Goal: Transaction & Acquisition: Purchase product/service

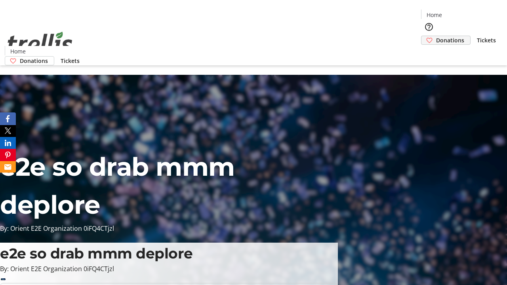
click at [436, 36] on span "Donations" at bounding box center [450, 40] width 28 height 8
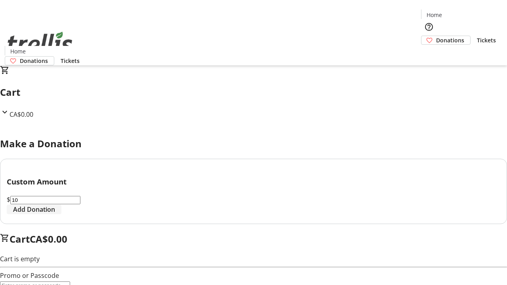
click at [55, 214] on span "Add Donation" at bounding box center [34, 210] width 42 height 10
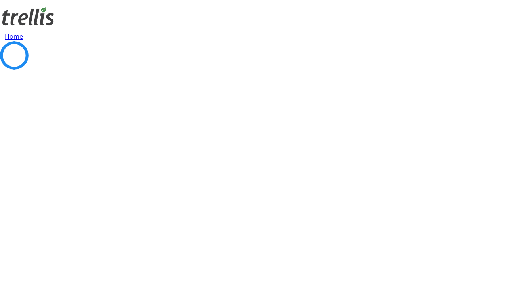
select select "CA"
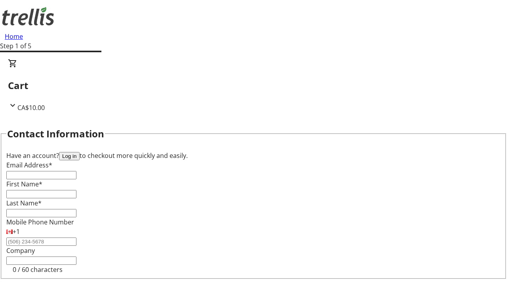
click at [80, 152] on button "Log in" at bounding box center [69, 156] width 21 height 8
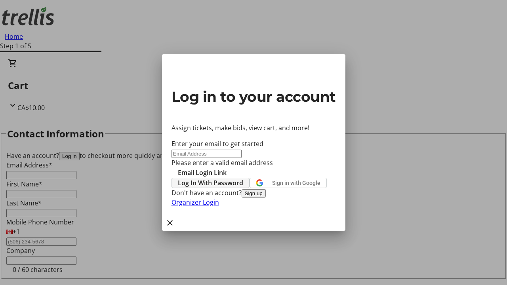
click at [243, 178] on span "Log In With Password" at bounding box center [210, 183] width 65 height 10
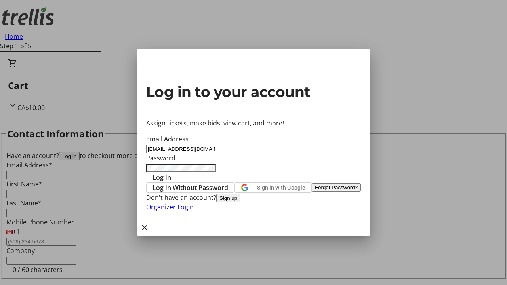
type input "[EMAIL_ADDRESS][DOMAIN_NAME]"
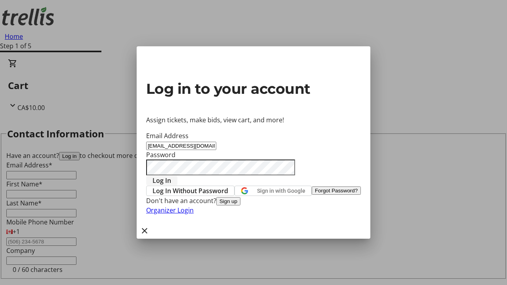
click at [171, 176] on span "Log In" at bounding box center [162, 181] width 19 height 10
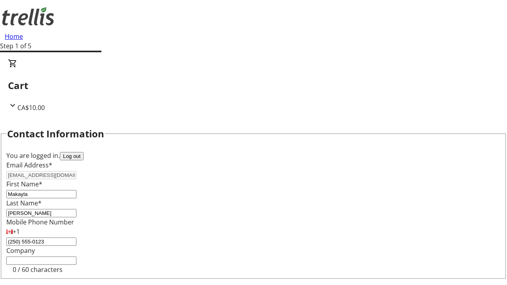
select select "BC"
select select "CA"
type input "V1Y 0C2"
